Goal: Communication & Community: Participate in discussion

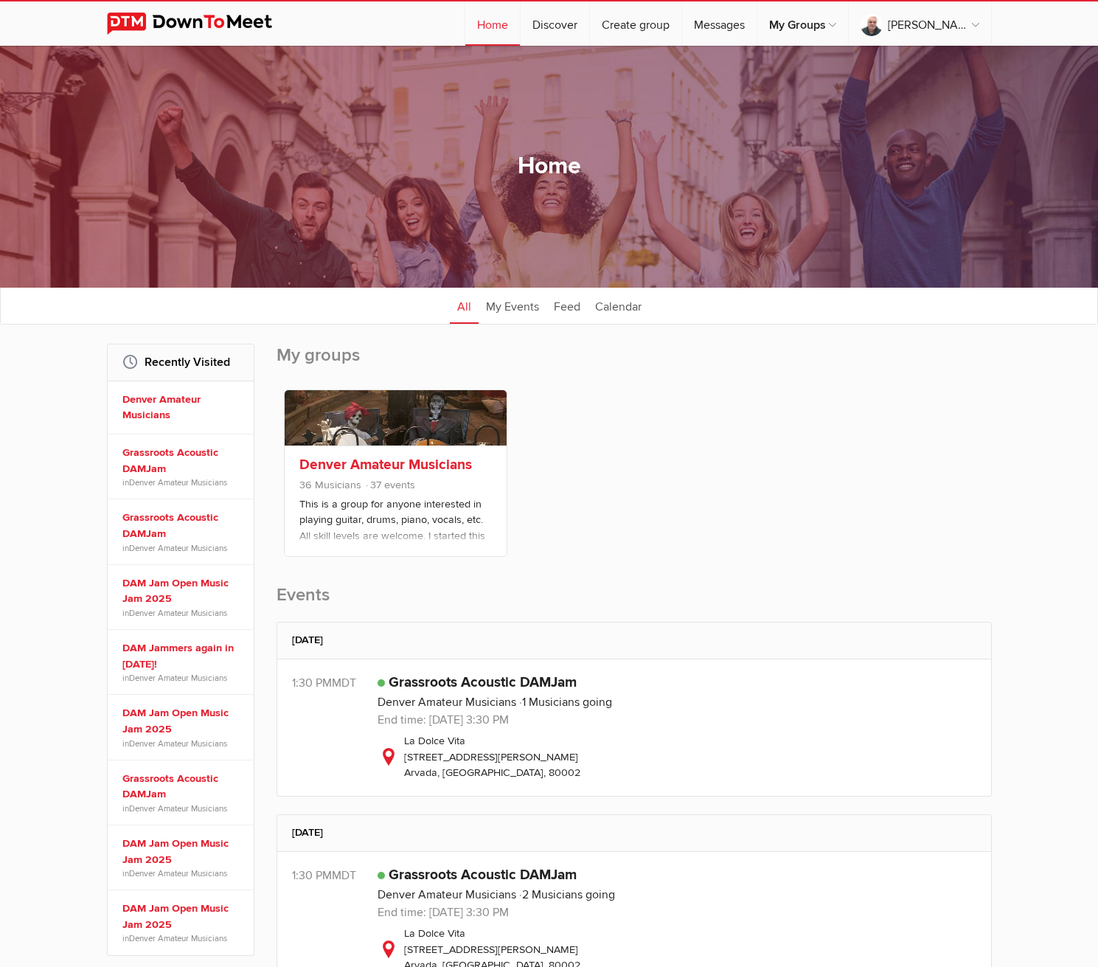
click at [407, 505] on p "This is a group for anyone interested in playing guitar, drums, piano, vocals, …" at bounding box center [396, 533] width 193 height 74
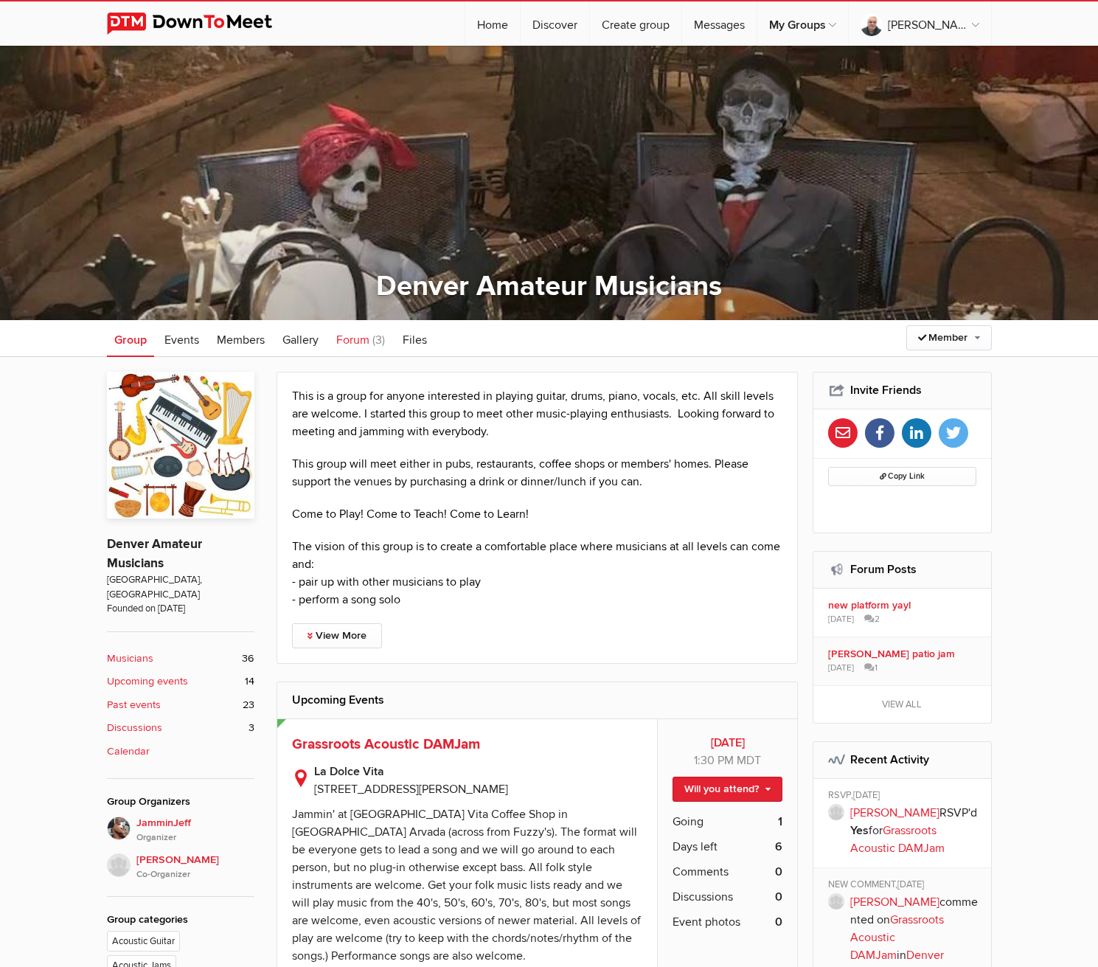
click at [362, 340] on span "Forum" at bounding box center [352, 340] width 33 height 15
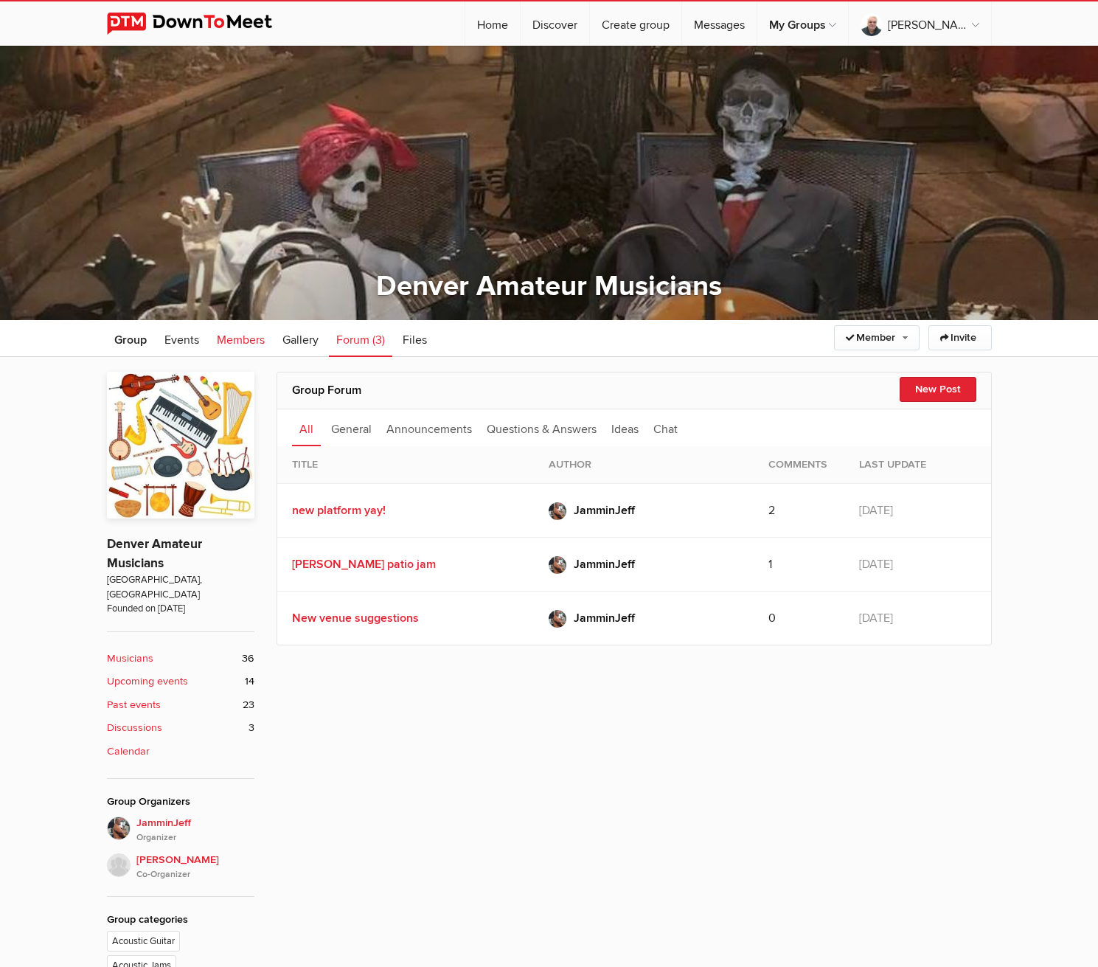
click at [215, 336] on link "Members" at bounding box center [241, 338] width 63 height 37
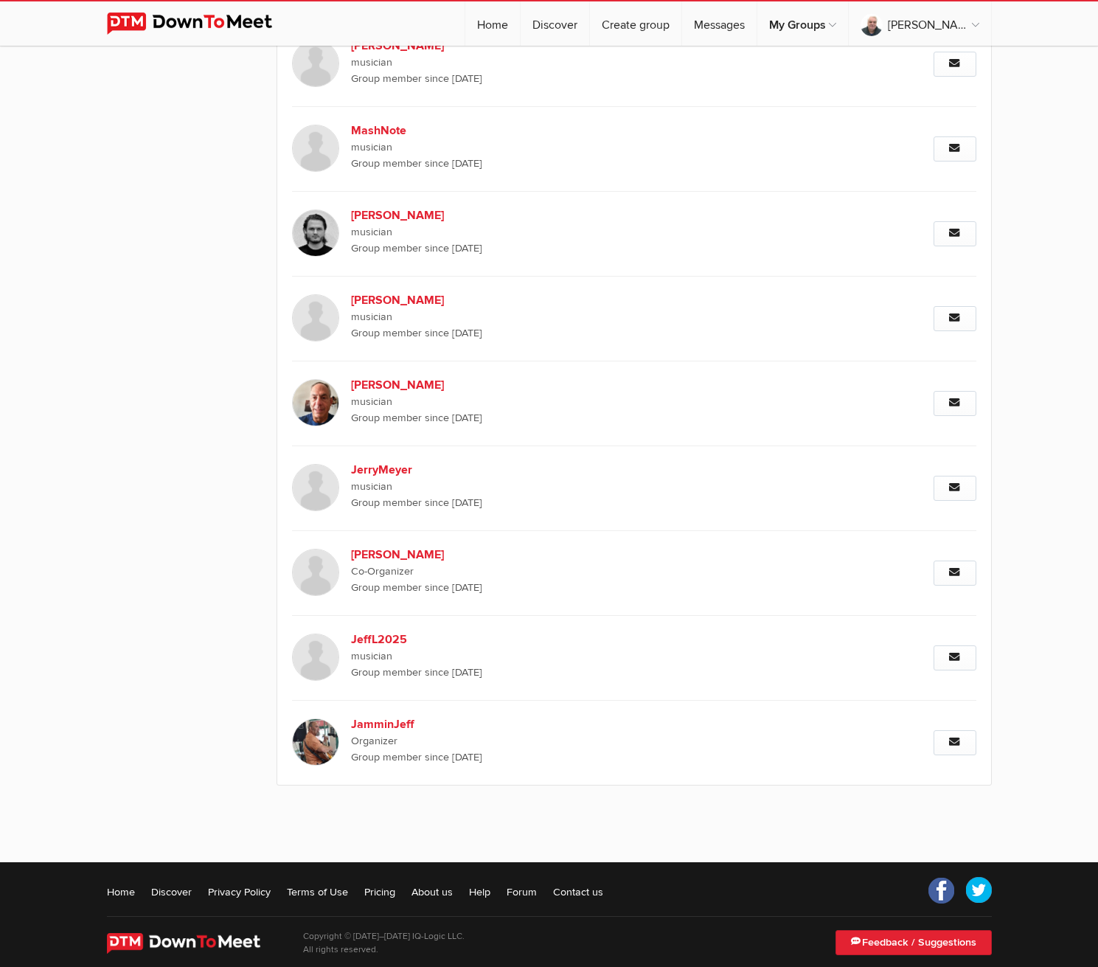
scroll to position [2716, 0]
